Goal: Task Accomplishment & Management: Manage account settings

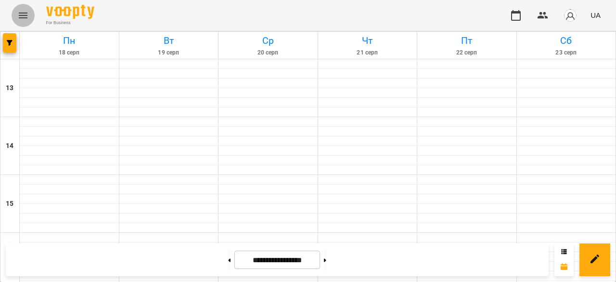
click at [27, 10] on icon "Menu" at bounding box center [23, 16] width 12 height 12
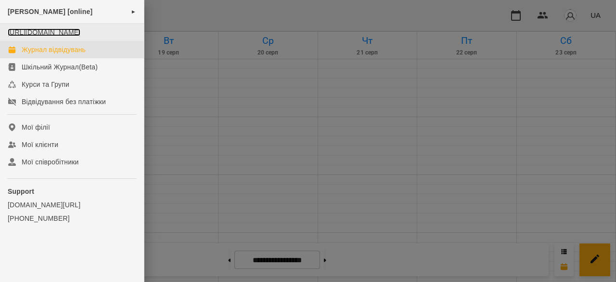
click at [63, 36] on link "[URL][DOMAIN_NAME]" at bounding box center [44, 32] width 73 height 8
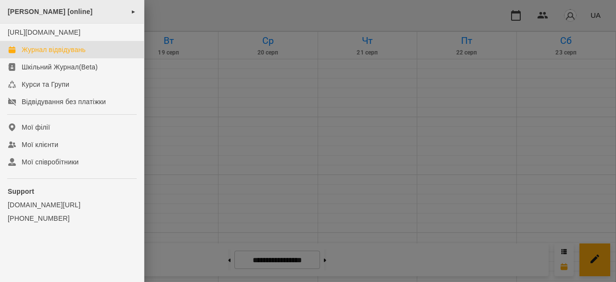
click at [69, 12] on span "[PERSON_NAME] [online]" at bounding box center [50, 12] width 85 height 8
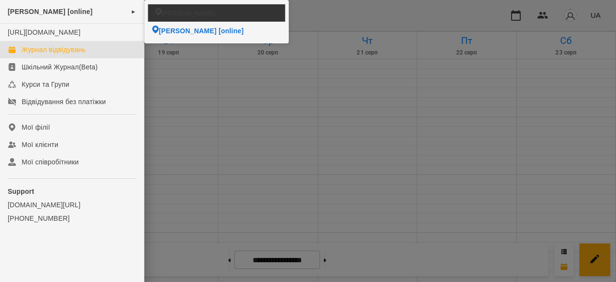
click at [177, 11] on span "[PERSON_NAME]" at bounding box center [189, 12] width 54 height 9
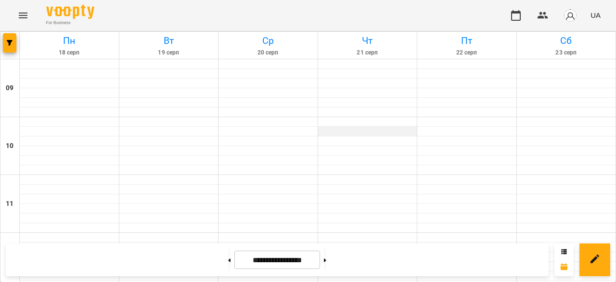
click at [344, 131] on div at bounding box center [367, 132] width 99 height 10
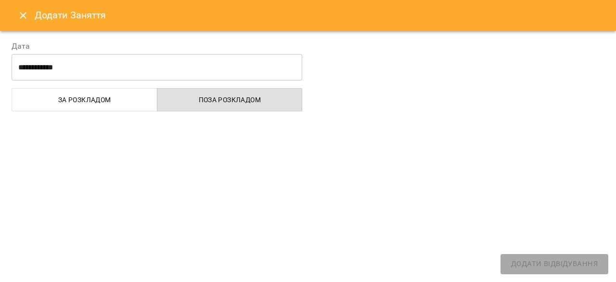
select select "**********"
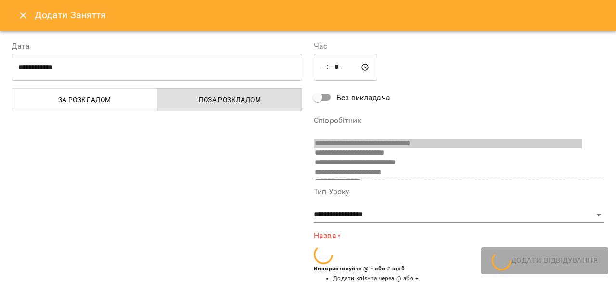
scroll to position [6, 0]
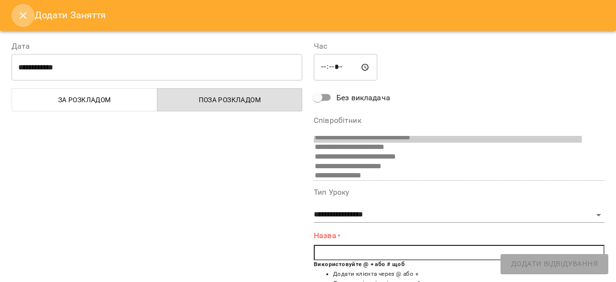
click at [13, 17] on button "Close" at bounding box center [23, 15] width 23 height 23
